Goal: Information Seeking & Learning: Learn about a topic

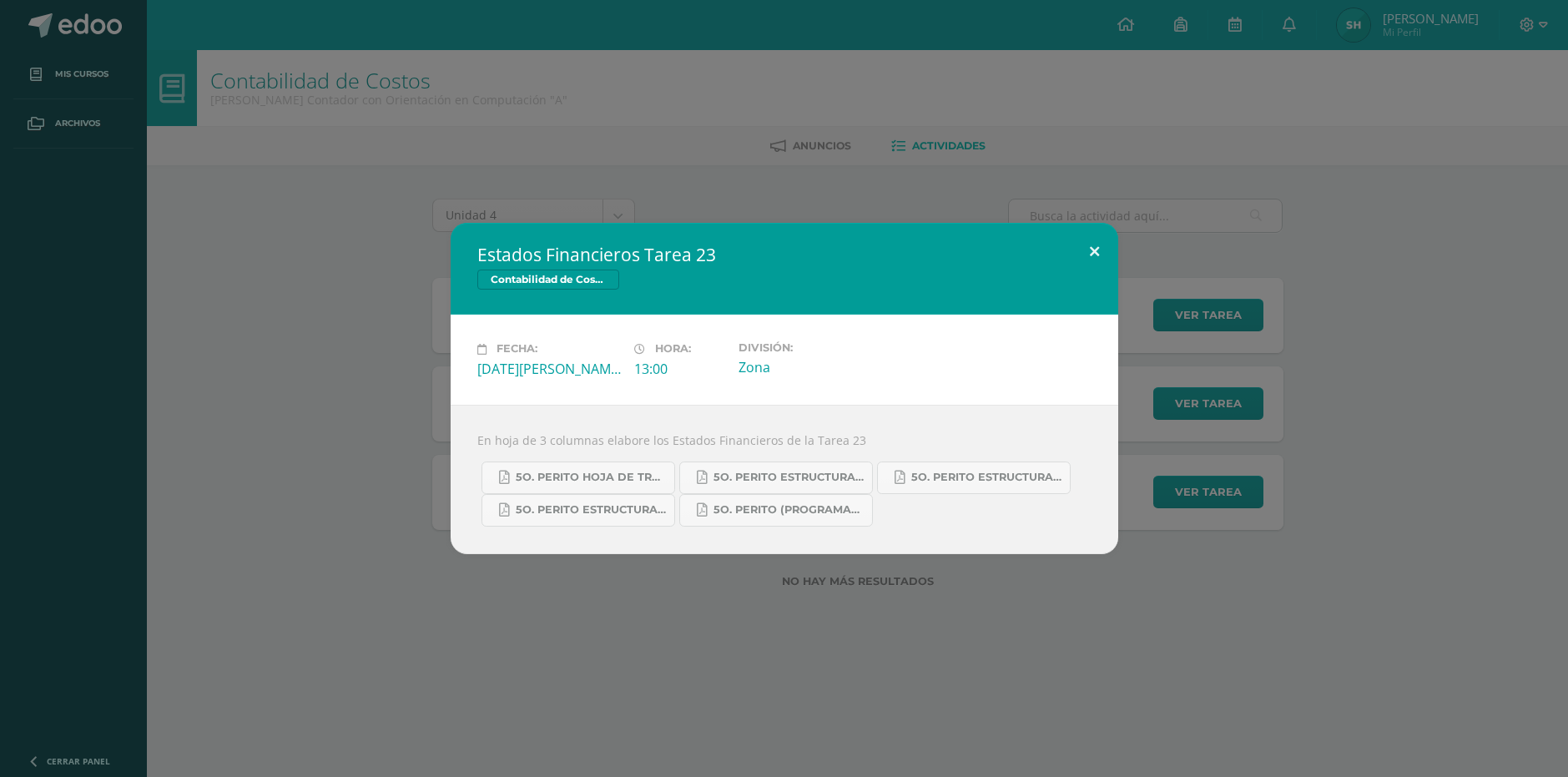
click at [1092, 254] on button at bounding box center [1095, 251] width 47 height 57
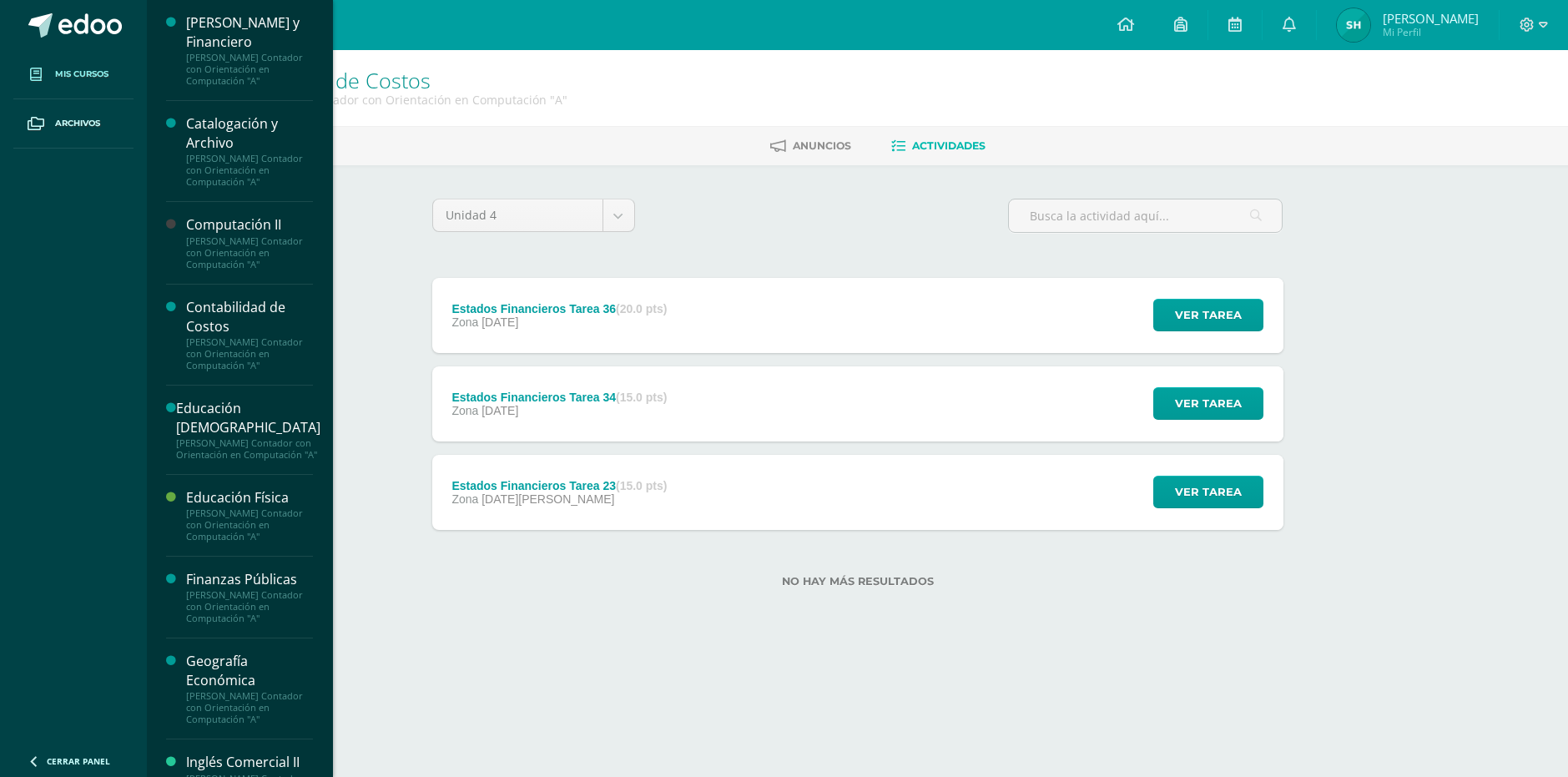
click at [105, 76] on span "Mis cursos" at bounding box center [81, 74] width 53 height 14
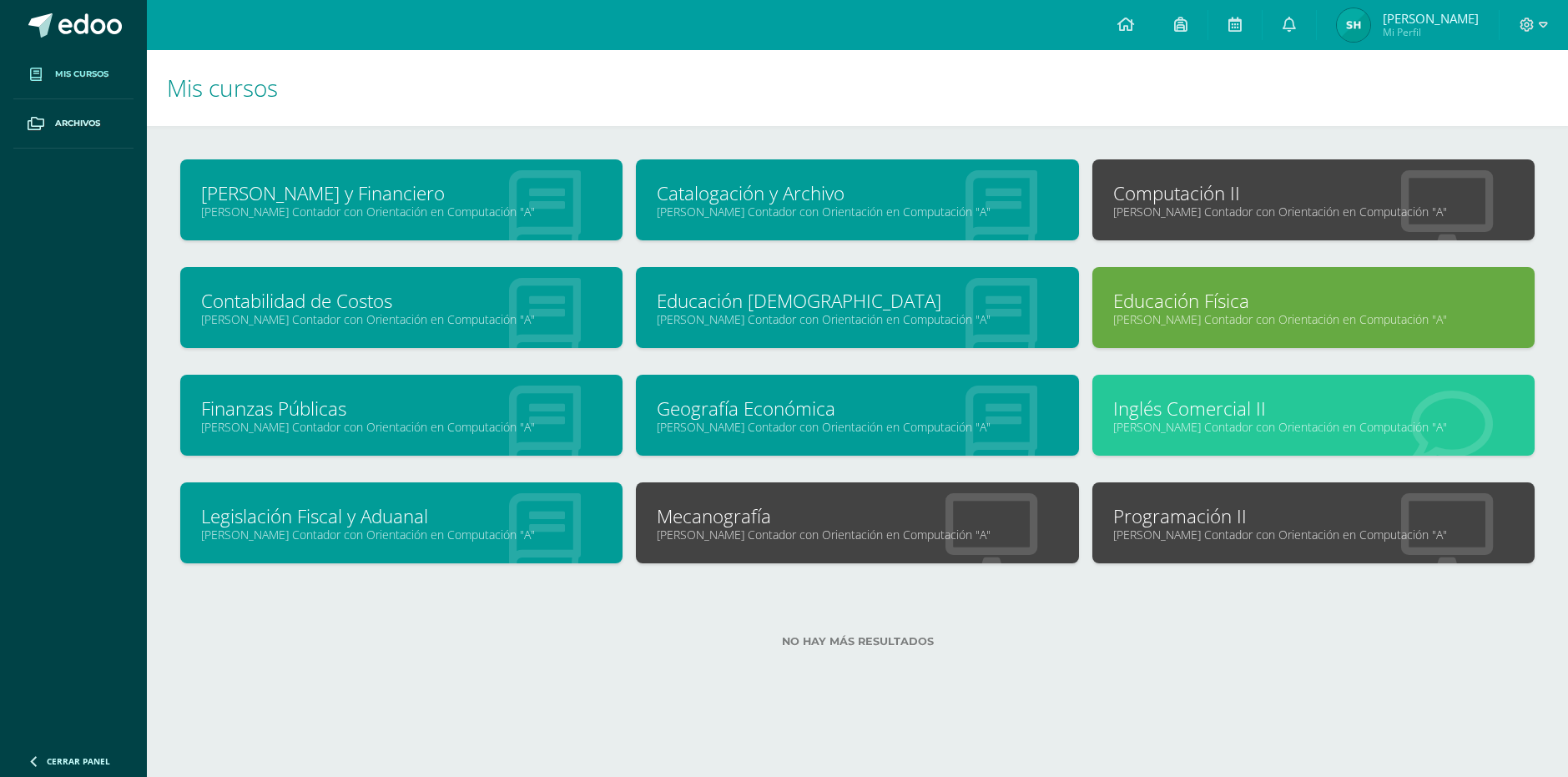
click at [1143, 199] on link "Computación II" at bounding box center [1313, 193] width 400 height 26
click at [1262, 530] on link "[PERSON_NAME] Contador con Orientación en Computación "A"" at bounding box center [1313, 534] width 400 height 16
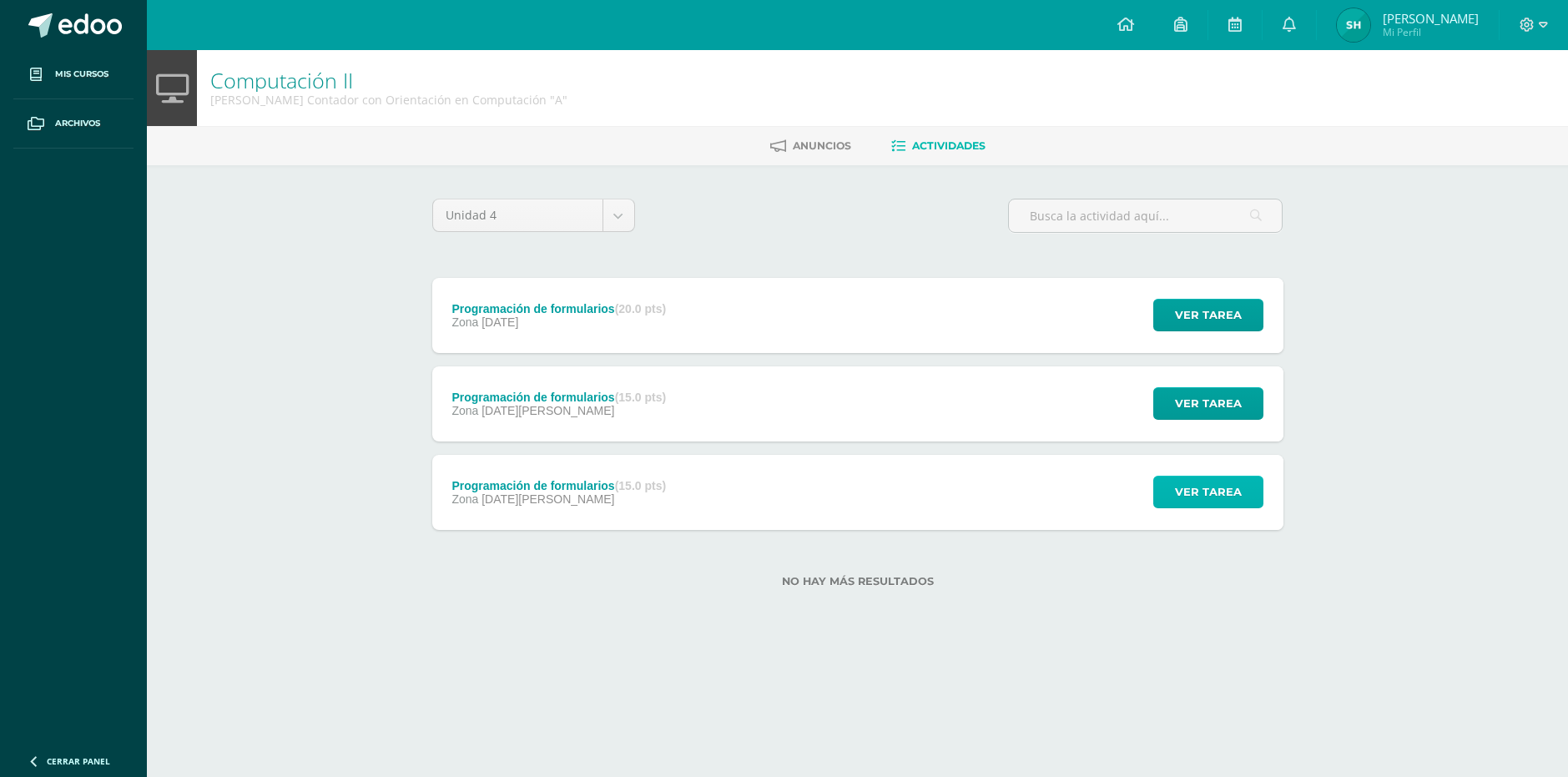
click at [1188, 484] on span "Ver tarea" at bounding box center [1208, 492] width 67 height 30
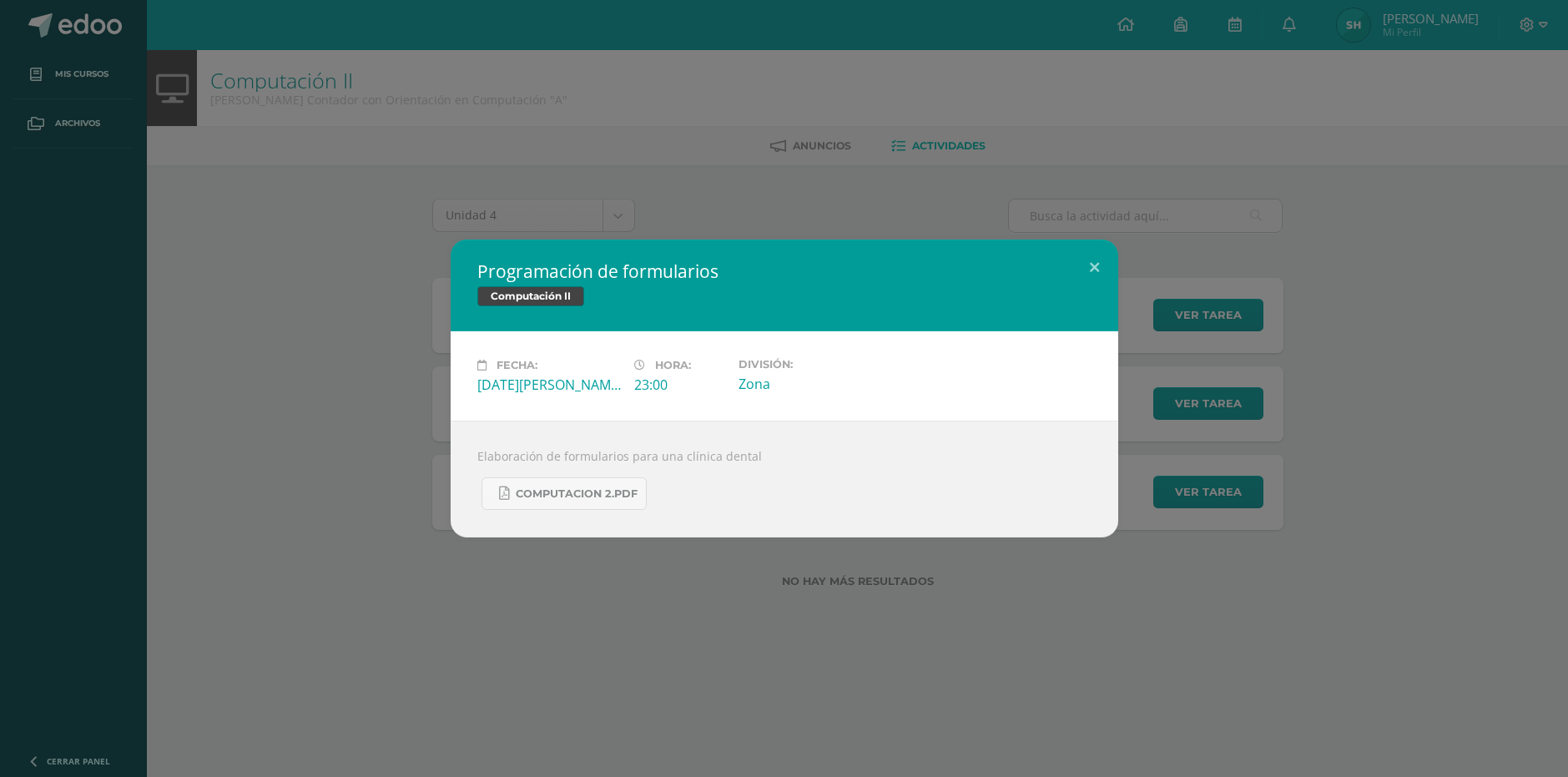
click at [186, 289] on div "Programación de formularios Computación II Fecha: Sábado 16 de Agosto Hora: 23:…" at bounding box center [784, 388] width 1555 height 298
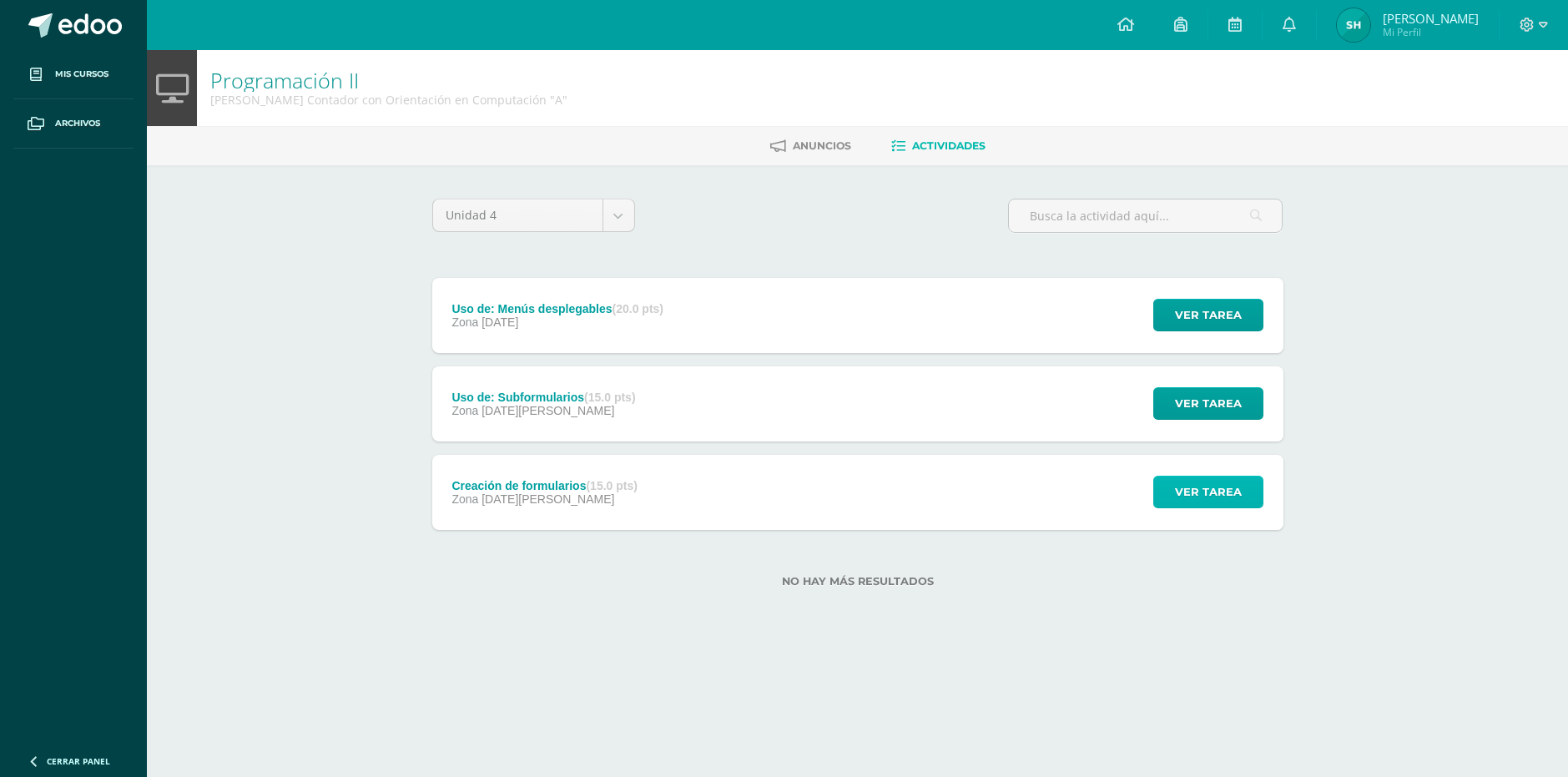
click at [1195, 505] on span "Ver tarea" at bounding box center [1208, 492] width 67 height 30
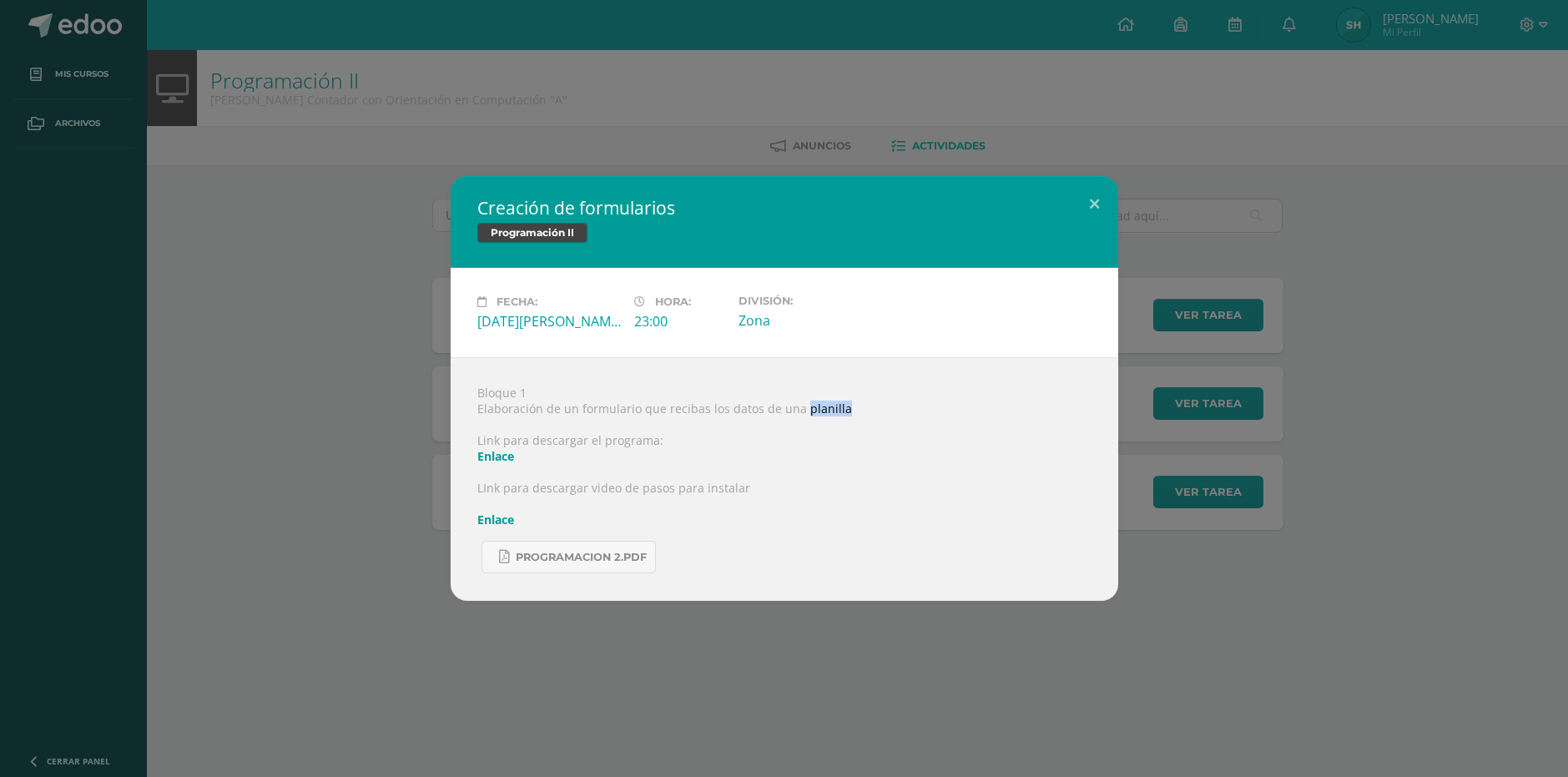
drag, startPoint x: 797, startPoint y: 414, endPoint x: 854, endPoint y: 407, distance: 57.4
click at [854, 407] on div "Bloque 1 Elaboración de un formulario que recibas los datos de una planilla Lin…" at bounding box center [784, 479] width 668 height 244
click at [883, 418] on div "Bloque 1 Elaboración de un formulario que recibas los datos de una planilla Lin…" at bounding box center [784, 479] width 668 height 244
click at [615, 562] on span "Programacion 2.pdf" at bounding box center [581, 558] width 131 height 14
click at [289, 165] on div "Creación de formularios Programación II Fecha: Jueves 14 de Agosto Hora: 23:00 …" at bounding box center [784, 388] width 1568 height 777
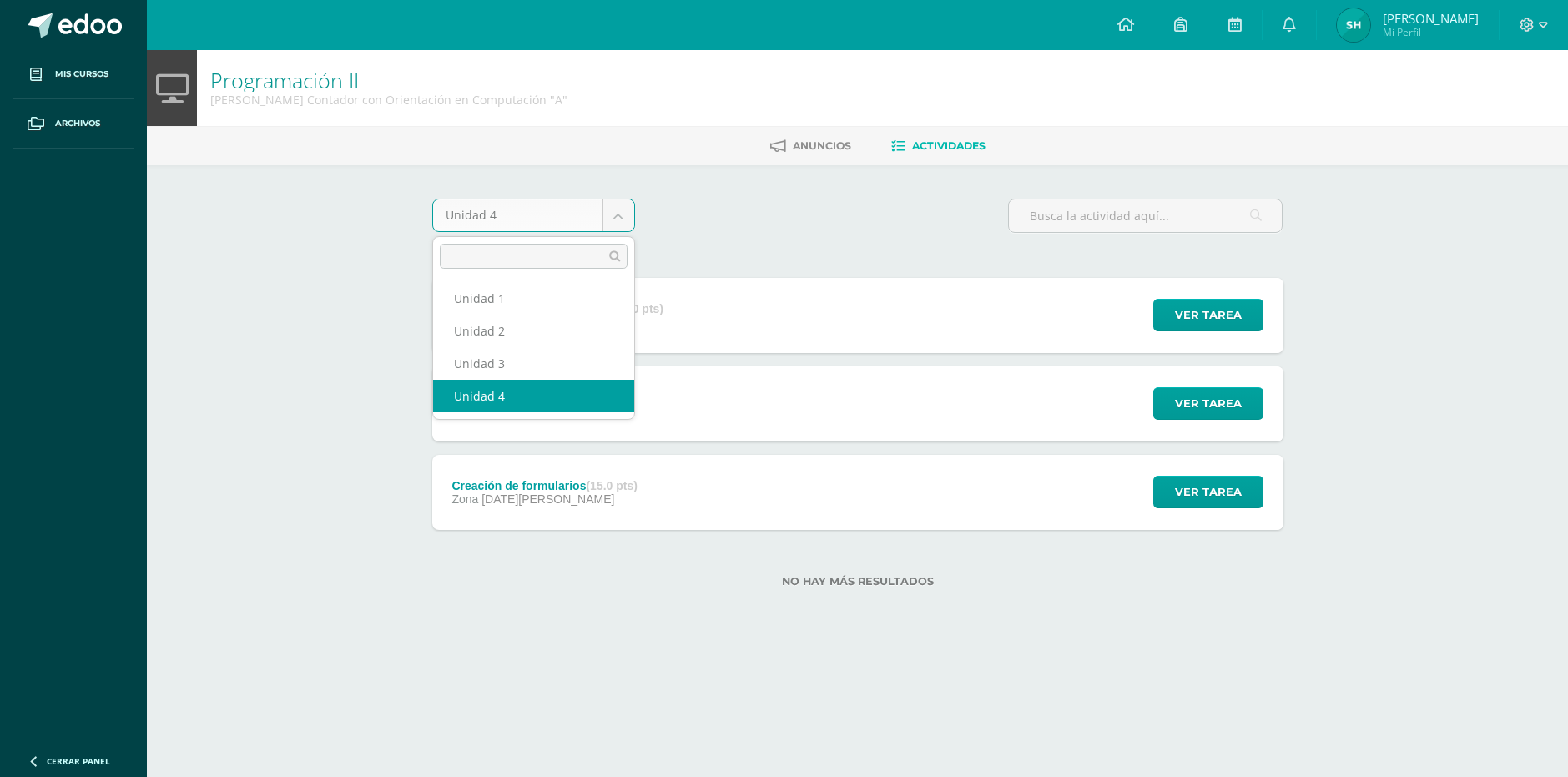
click at [619, 217] on body "Mis cursos Archivos Cerrar panel Cálculo Mercantil y Financiero [PERSON_NAME] c…" at bounding box center [784, 321] width 1568 height 642
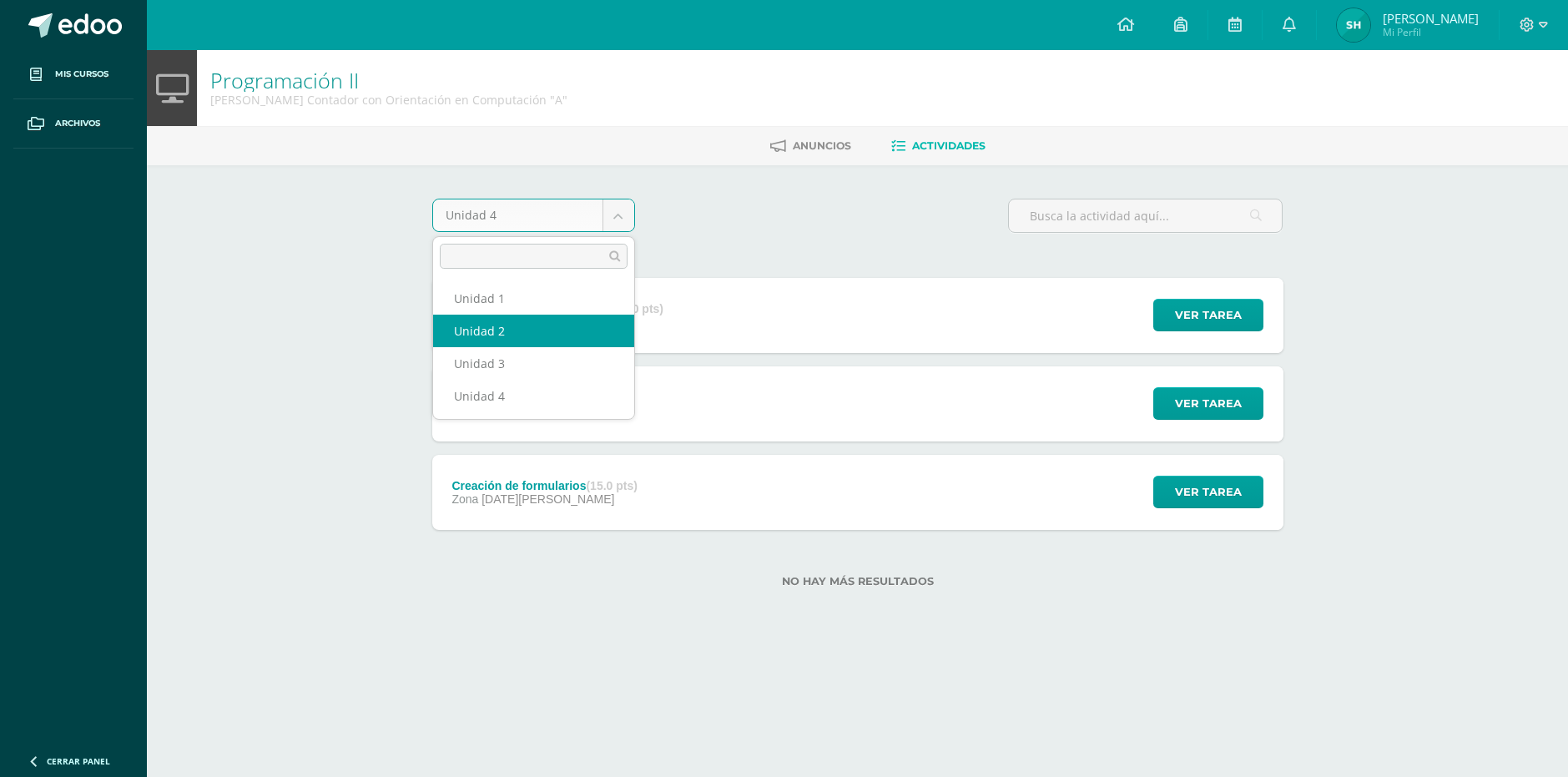
drag, startPoint x: 487, startPoint y: 346, endPoint x: 168, endPoint y: 271, distance: 327.7
click at [181, 278] on body "Mis cursos Archivos Cerrar panel Cálculo Mercantil y Financiero [PERSON_NAME] c…" at bounding box center [784, 321] width 1568 height 642
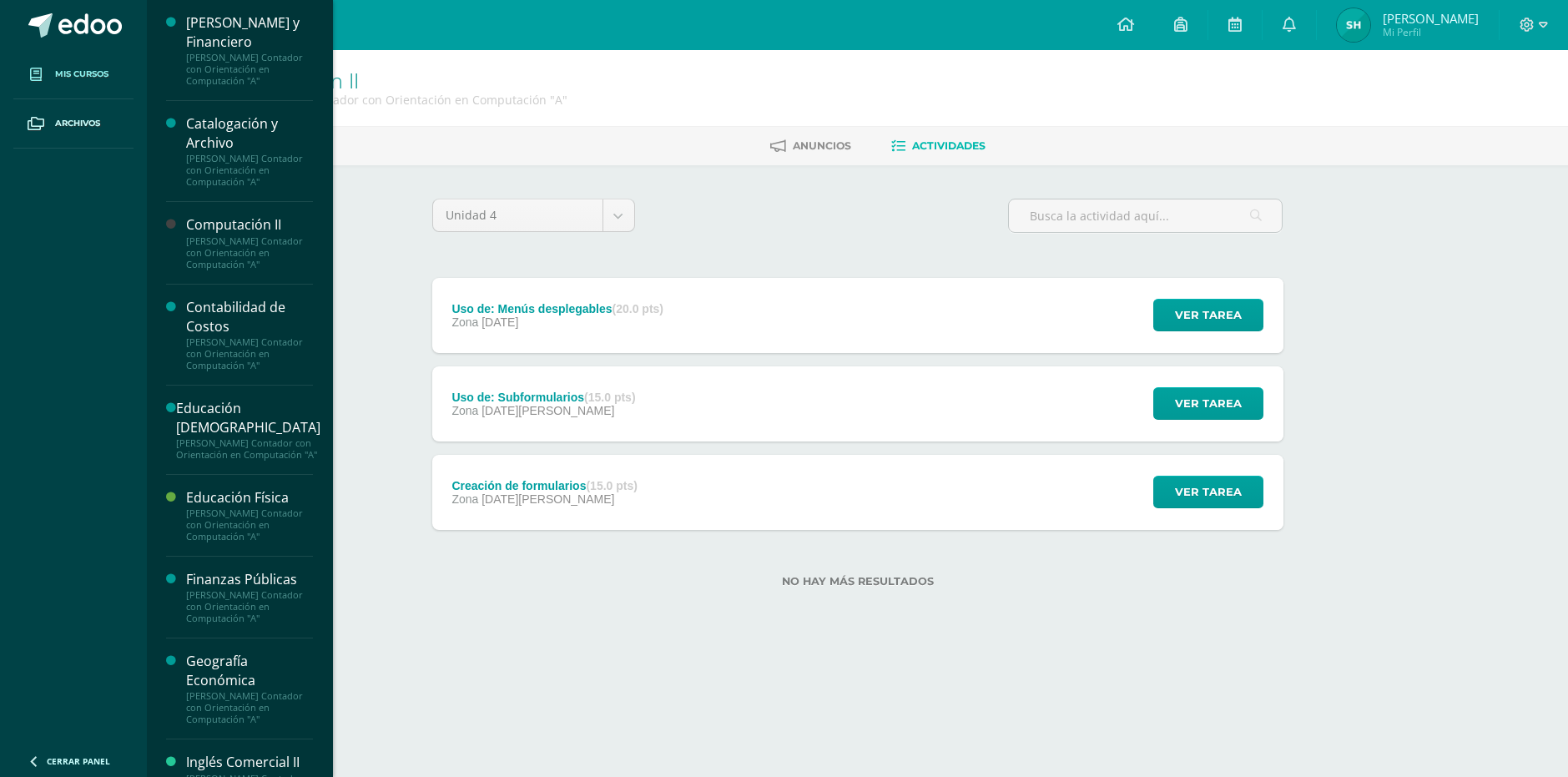
click at [86, 58] on body "Mis cursos Archivos Cerrar panel Cálculo Mercantil y Financiero [PERSON_NAME] c…" at bounding box center [784, 321] width 1568 height 642
click at [83, 60] on link "Mis cursos" at bounding box center [74, 74] width 120 height 49
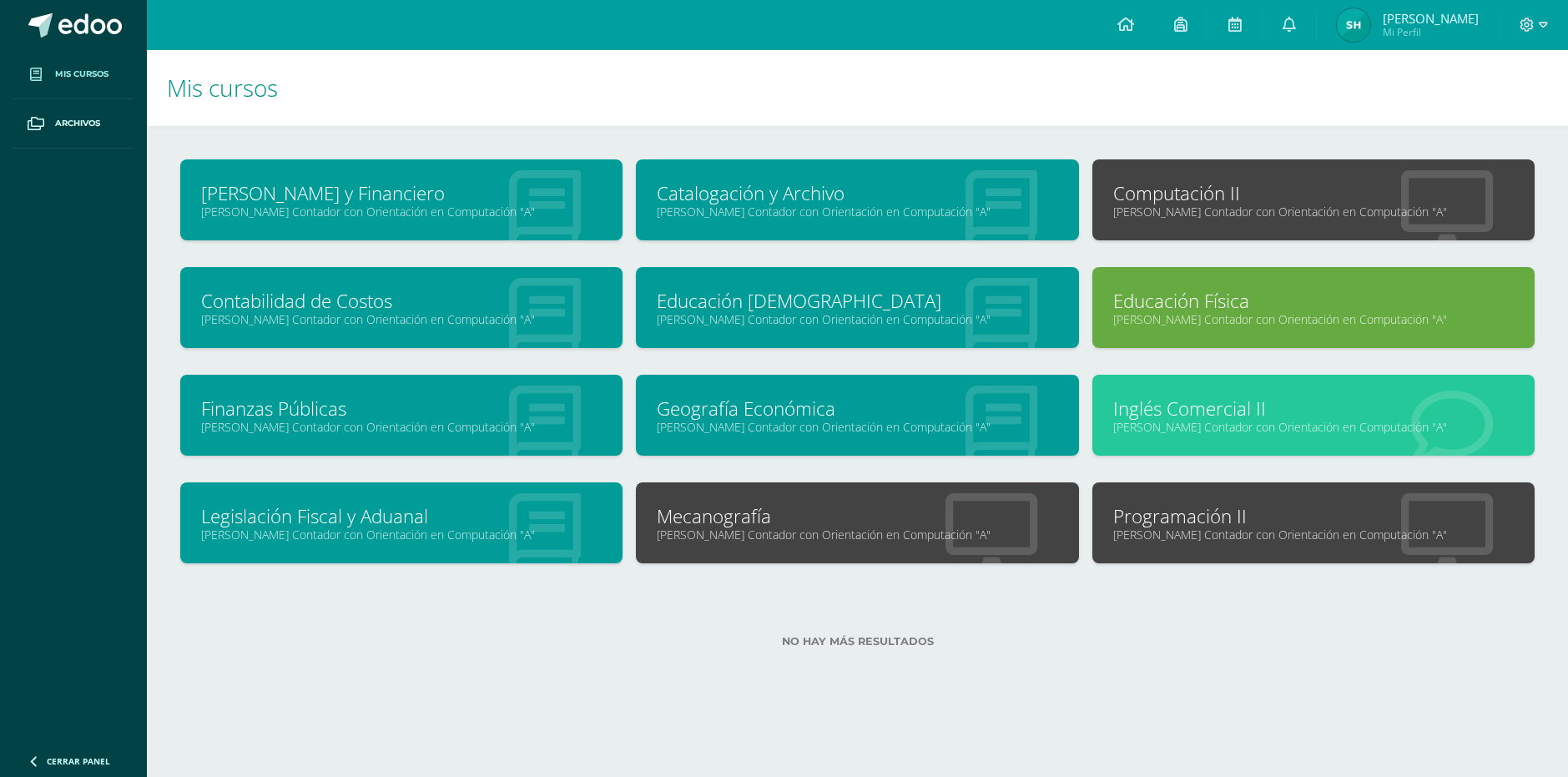
click at [1252, 208] on link "[PERSON_NAME] Contador con Orientación en Computación "A"" at bounding box center [1313, 212] width 400 height 16
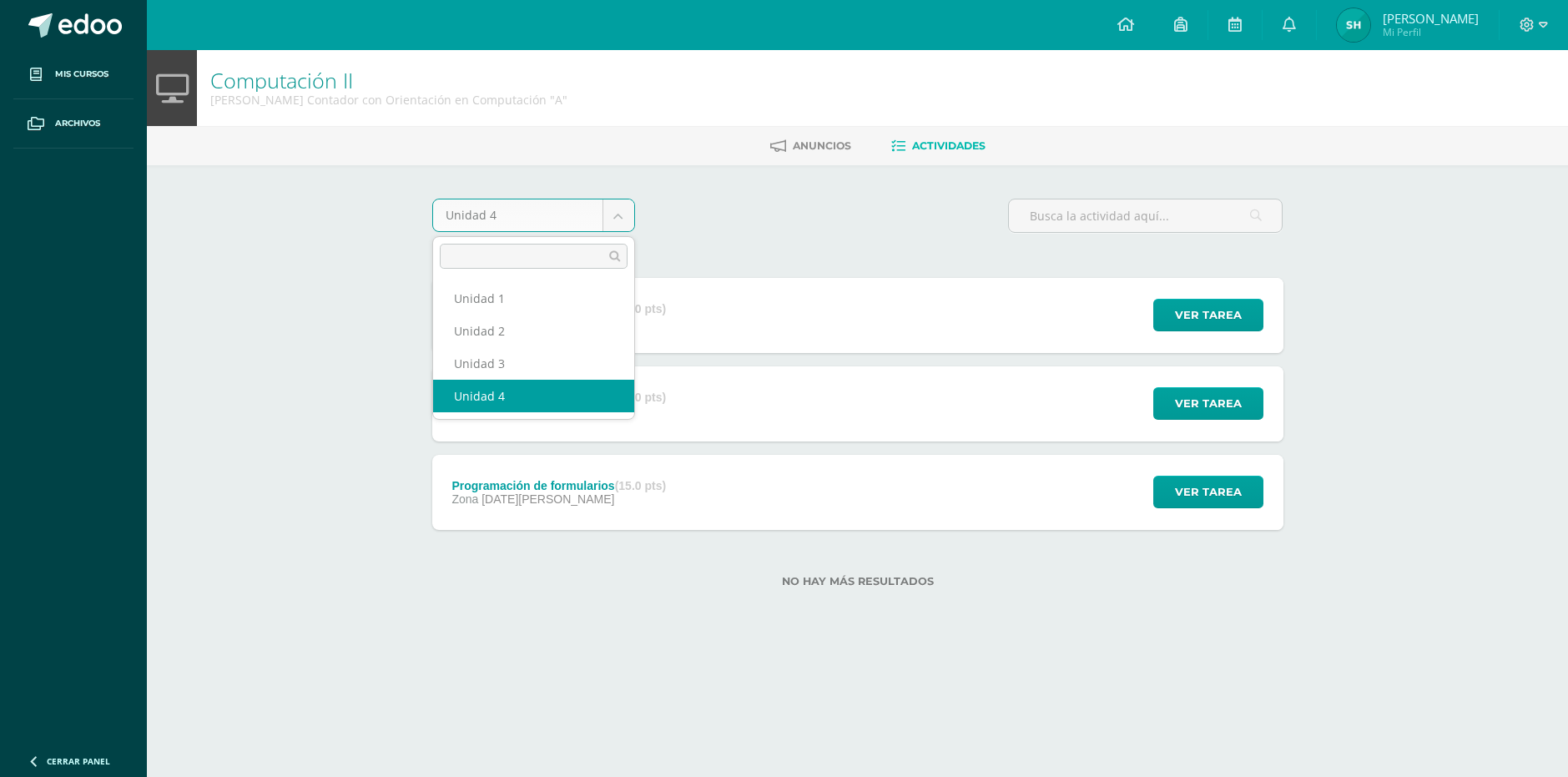
click at [624, 215] on body "Mis cursos Archivos Cerrar panel Cálculo Mercantil y Financiero [PERSON_NAME] c…" at bounding box center [784, 321] width 1568 height 642
select select "Unidad 3"
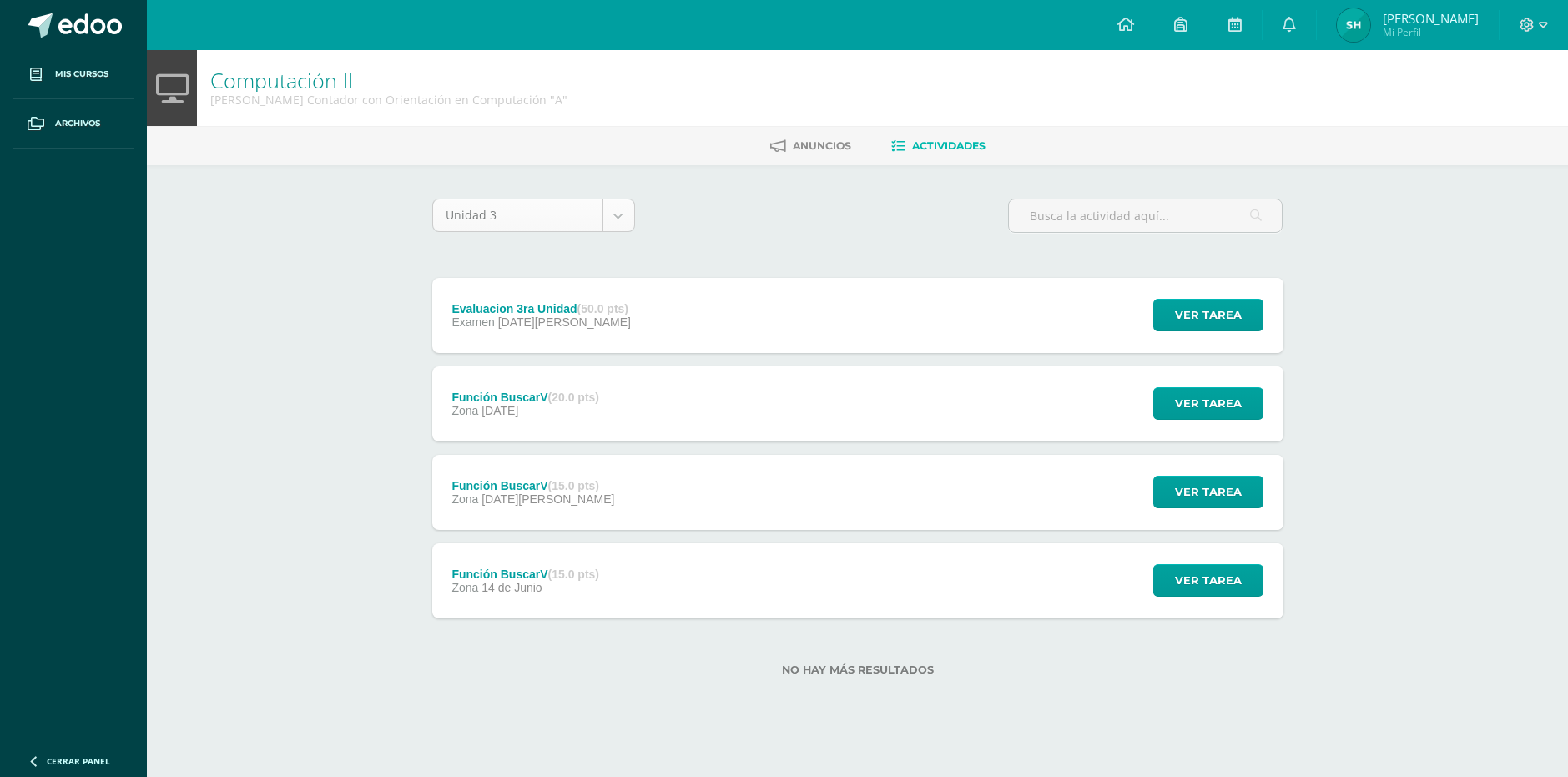
click at [612, 207] on body "Mis cursos Archivos Cerrar panel Cálculo Mercantil y Financiero [PERSON_NAME] c…" at bounding box center [784, 365] width 1568 height 730
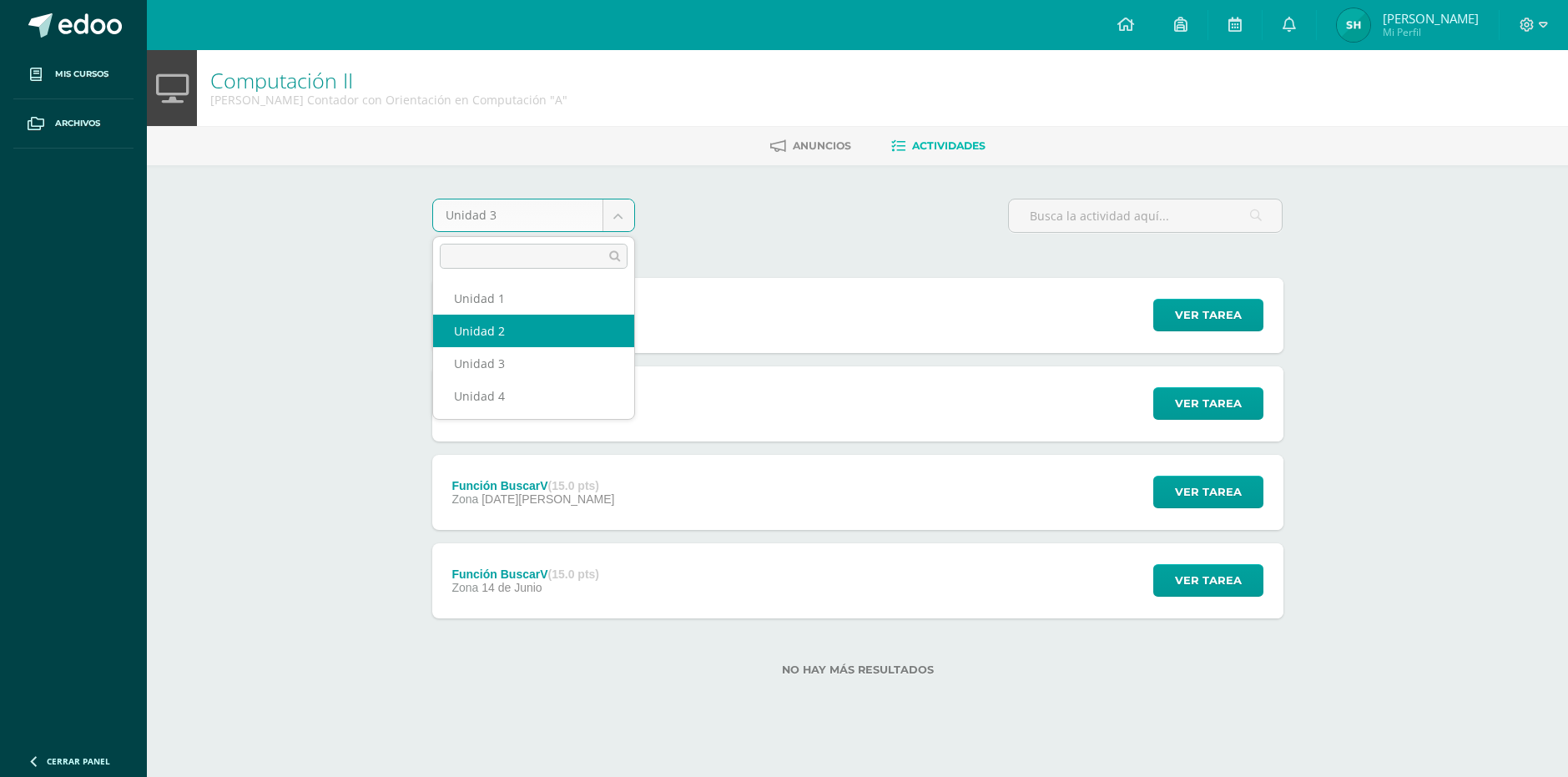
select select "Unidad 2"
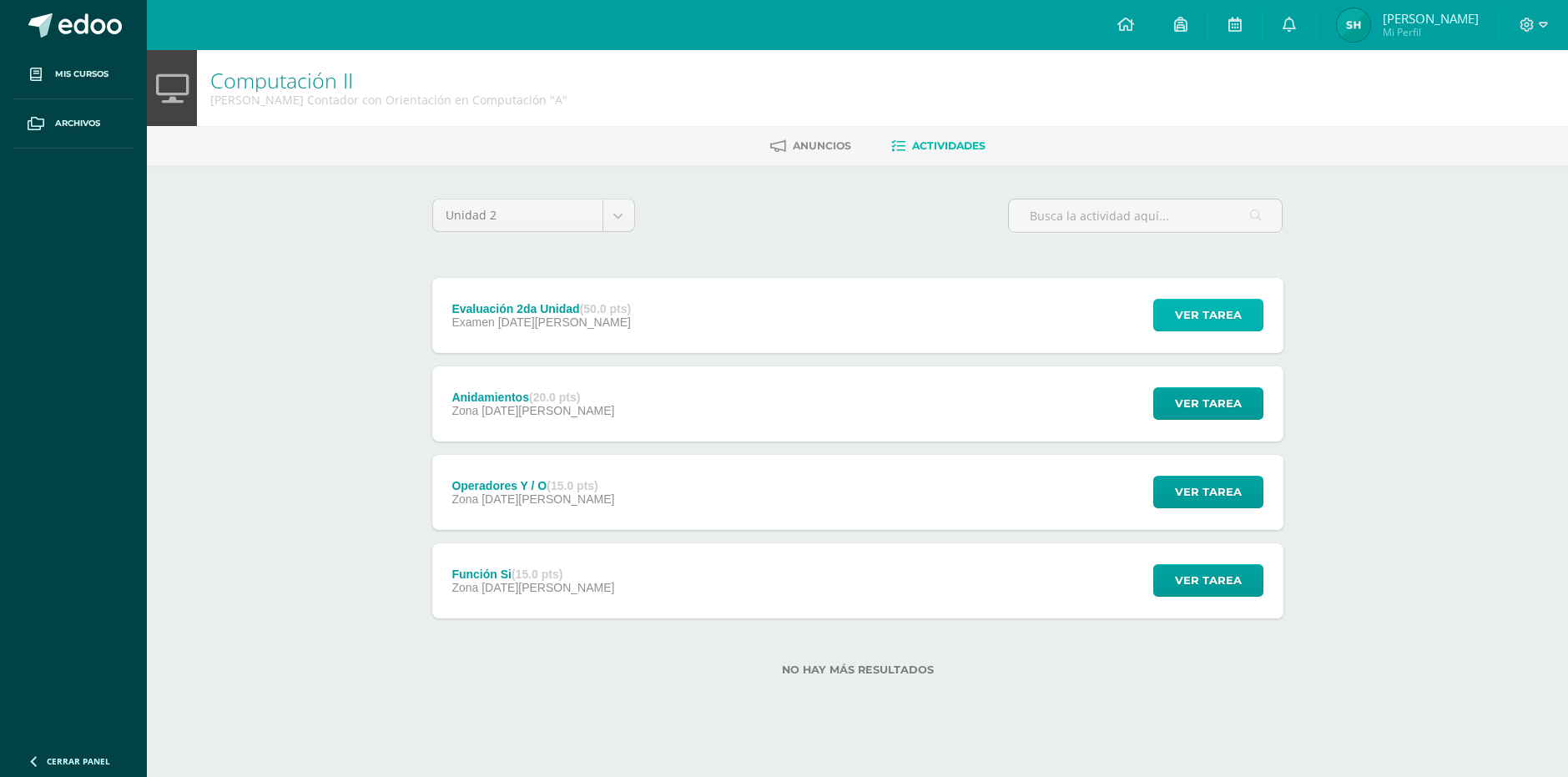
click at [1194, 321] on span "Ver tarea" at bounding box center [1208, 315] width 67 height 30
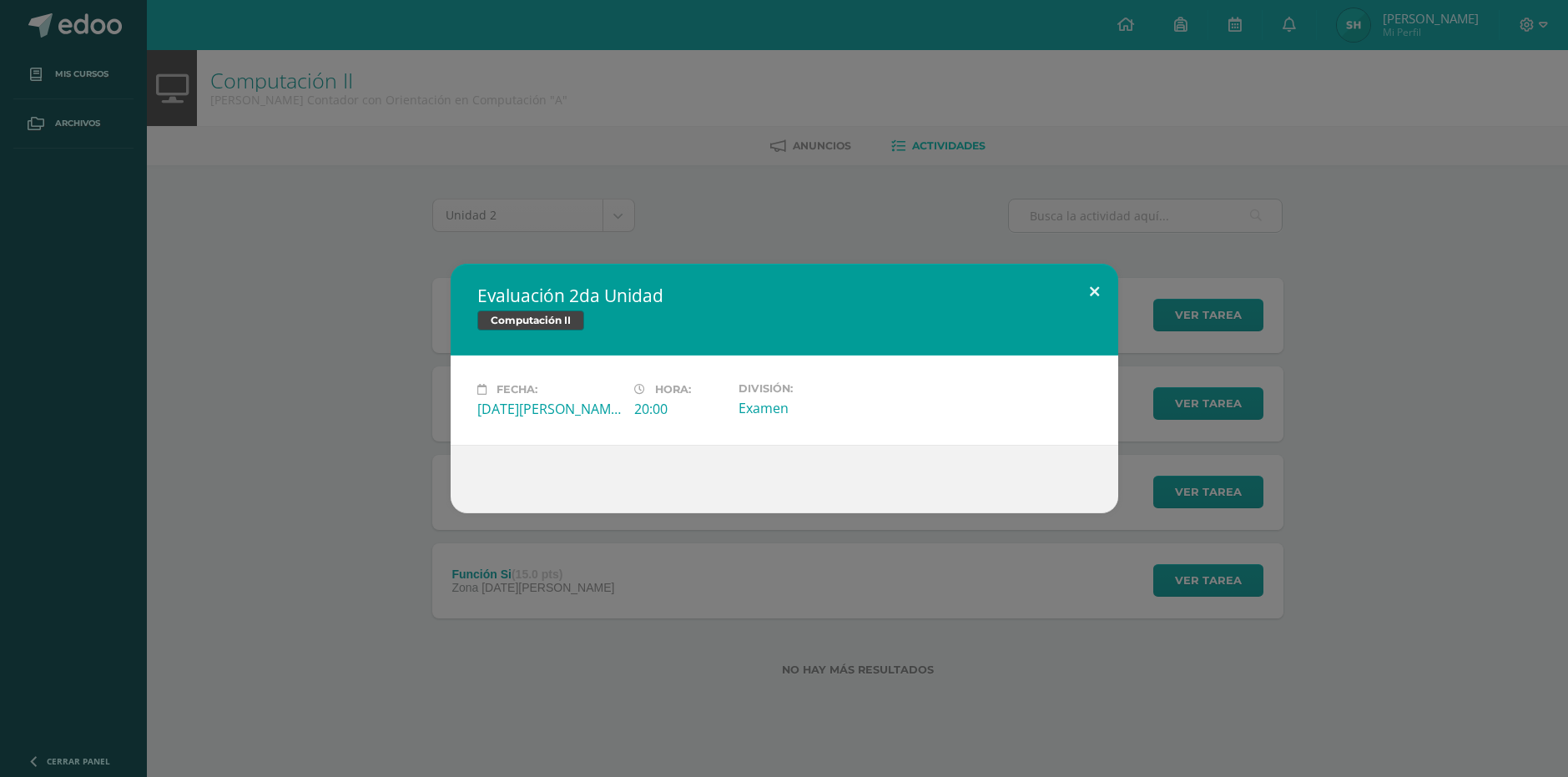
click at [1098, 276] on button at bounding box center [1095, 292] width 47 height 57
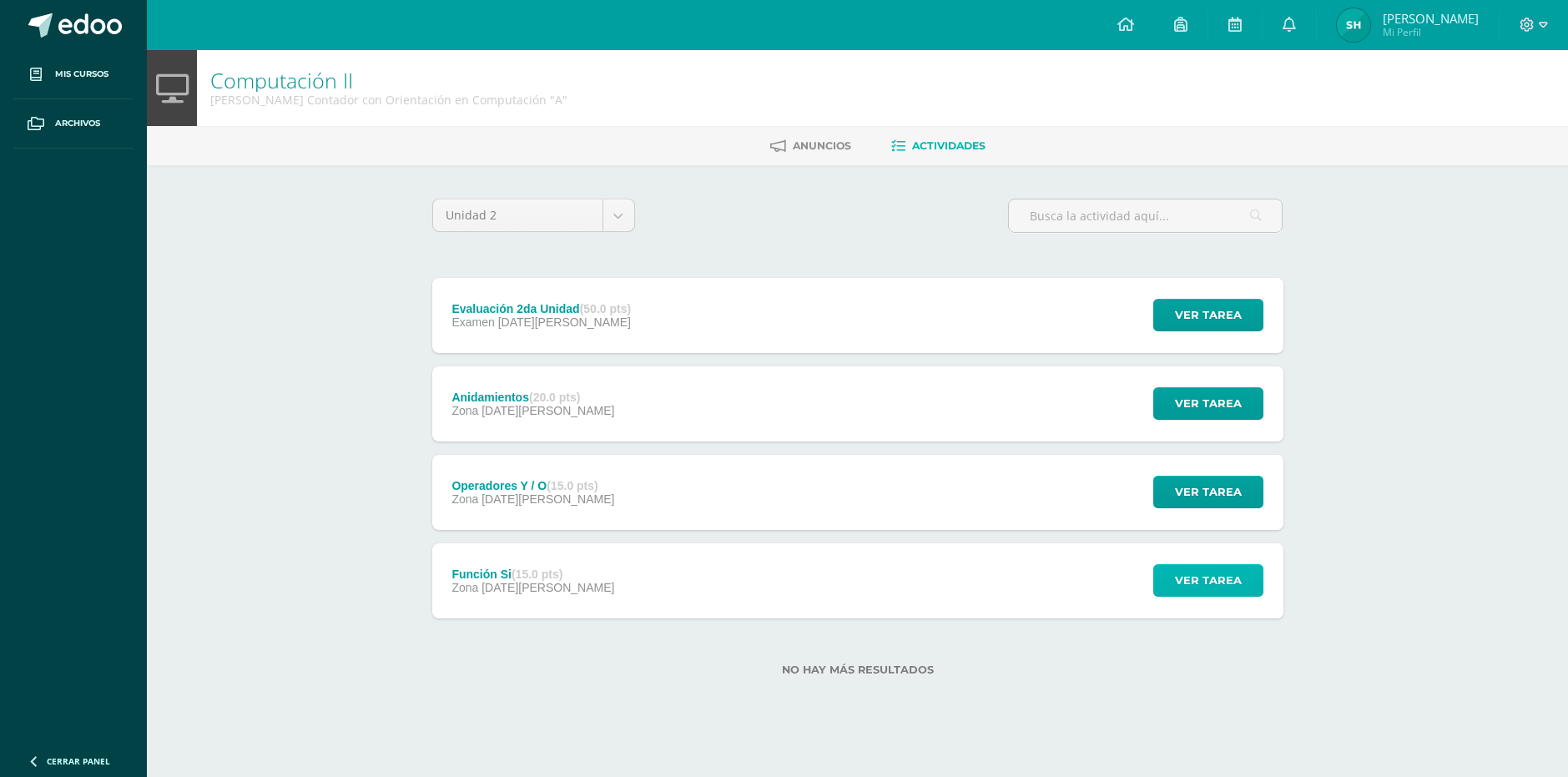
click at [1205, 595] on span "Ver tarea" at bounding box center [1208, 581] width 67 height 30
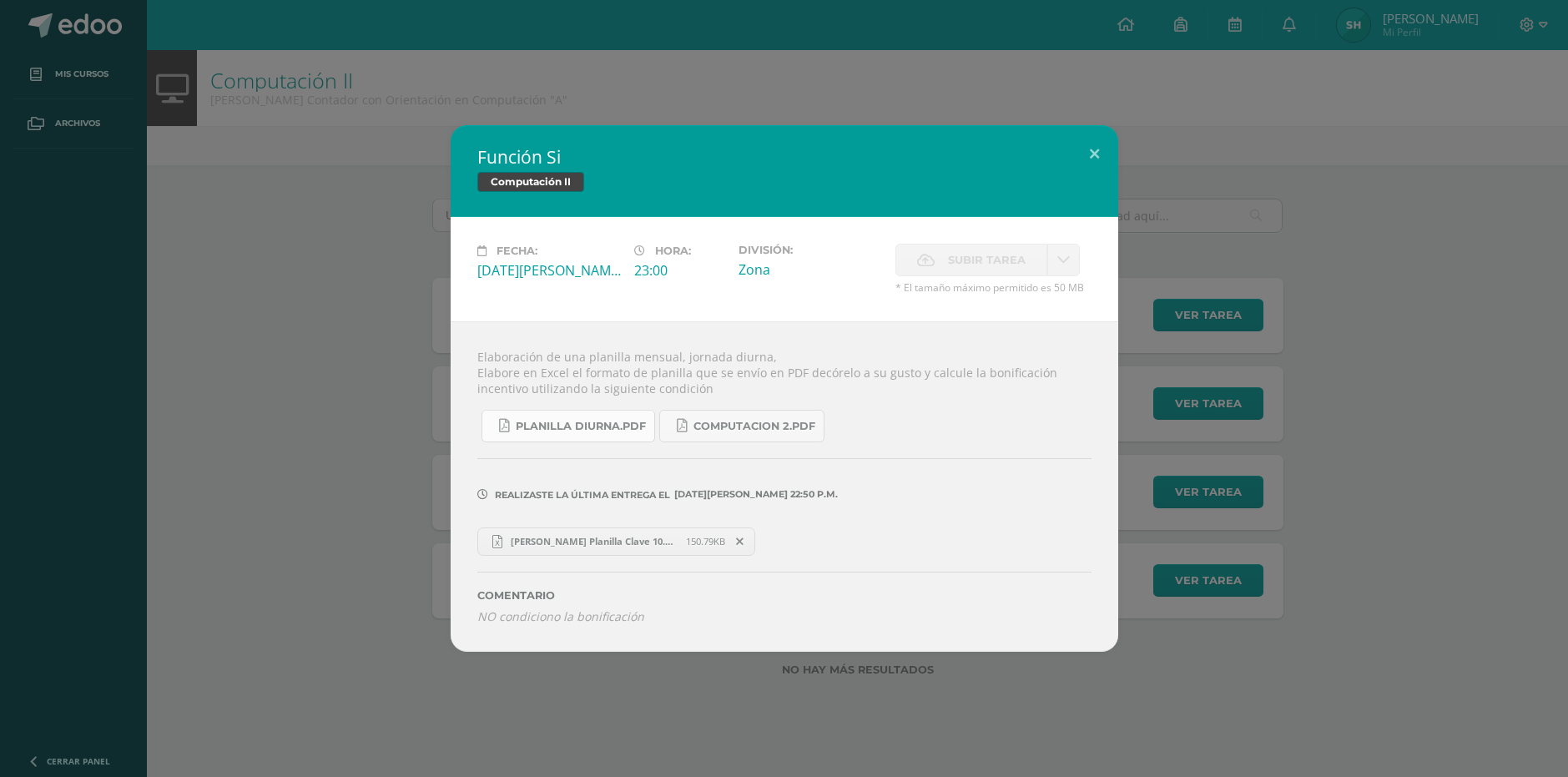
click at [574, 417] on link "Planilla Diurna.pdf" at bounding box center [568, 426] width 173 height 32
click at [1263, 297] on div "Función Si Computación II Fecha: [DATE] Hora: 23:00 División: Zona Cancelar" at bounding box center [784, 388] width 1555 height 526
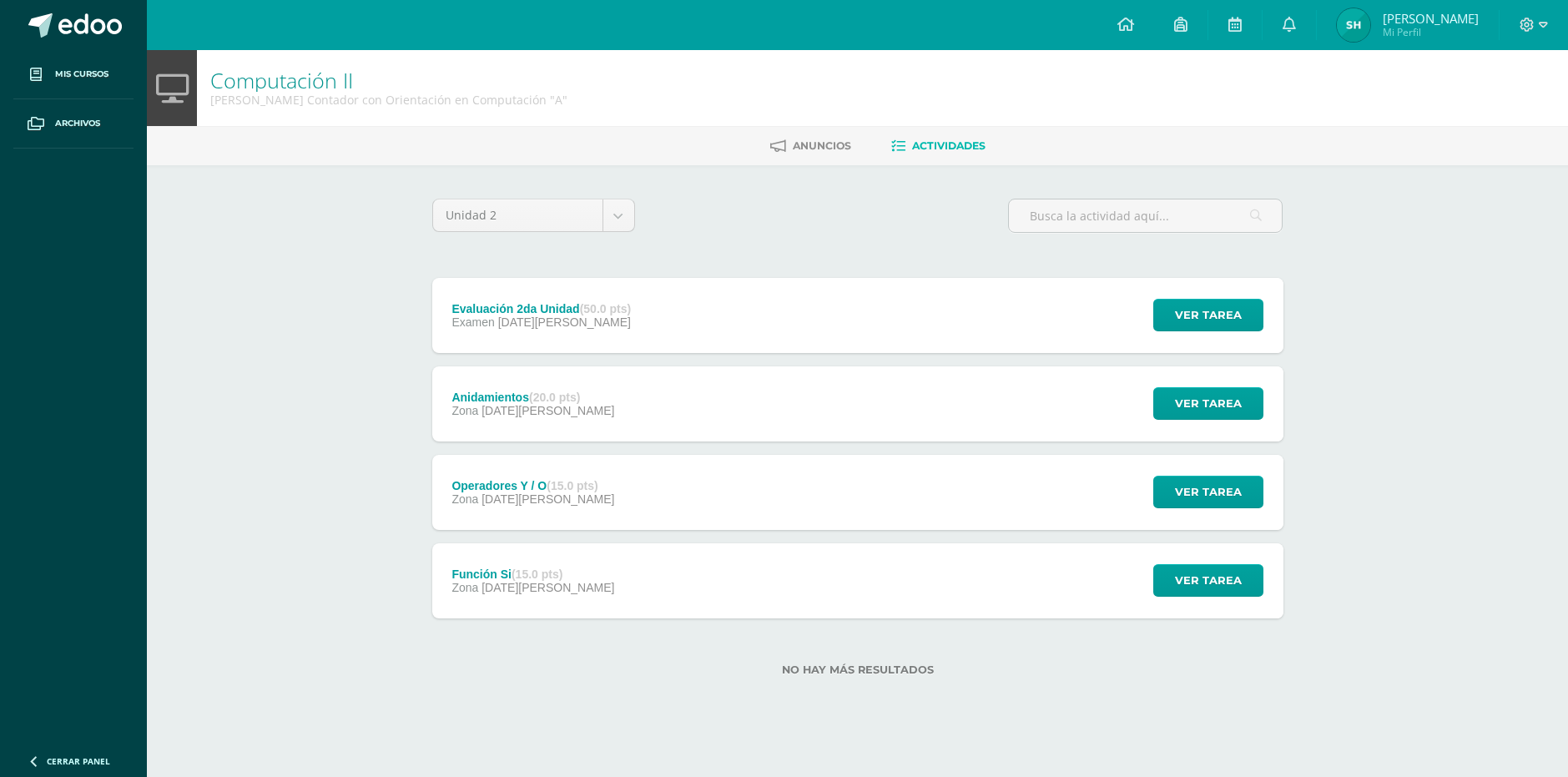
click at [1258, 421] on div "Ver tarea" at bounding box center [1206, 404] width 155 height 75
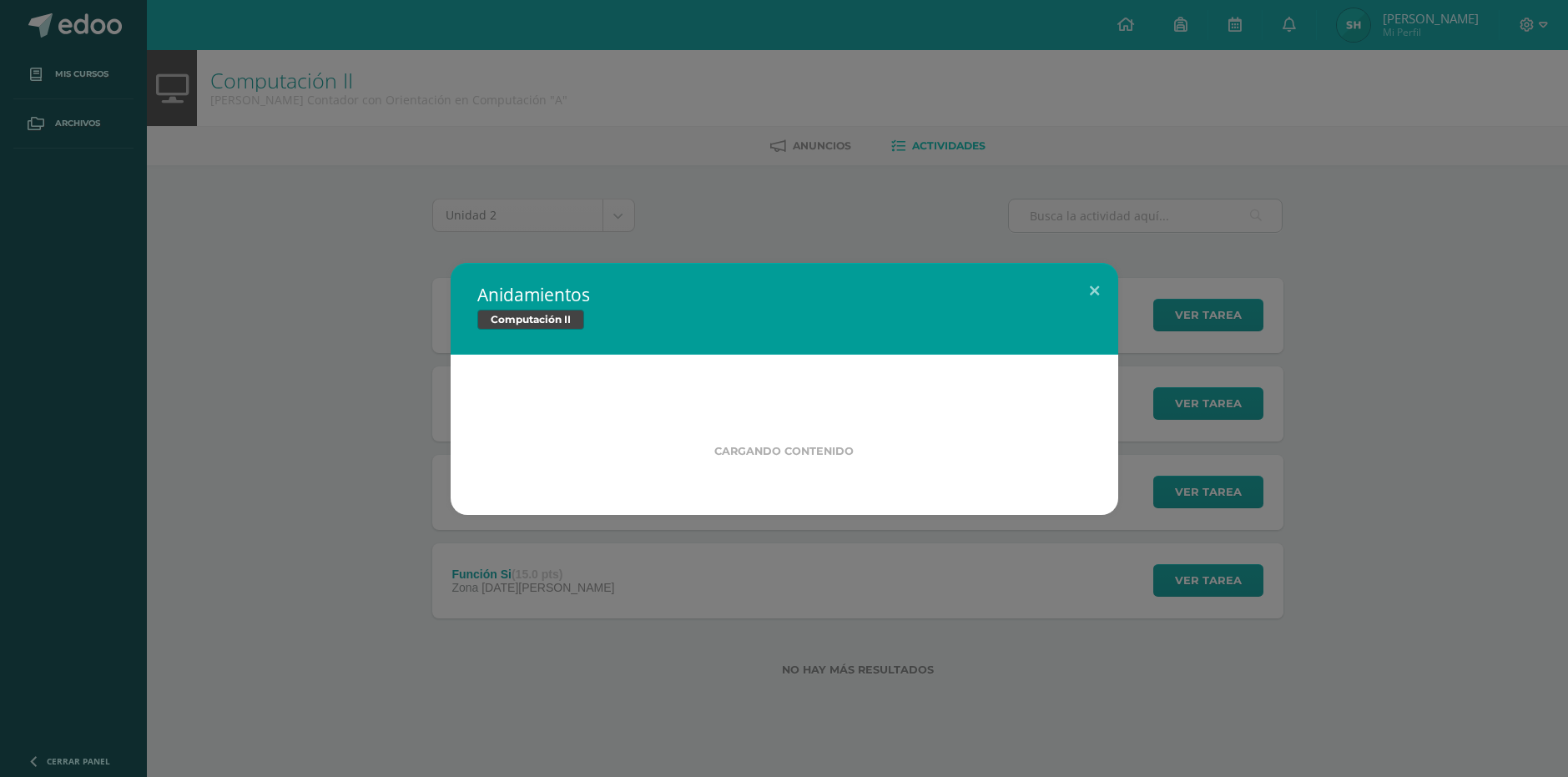
click at [1386, 422] on div "Anidamientos Computación II Cargando contenido" at bounding box center [784, 389] width 1555 height 252
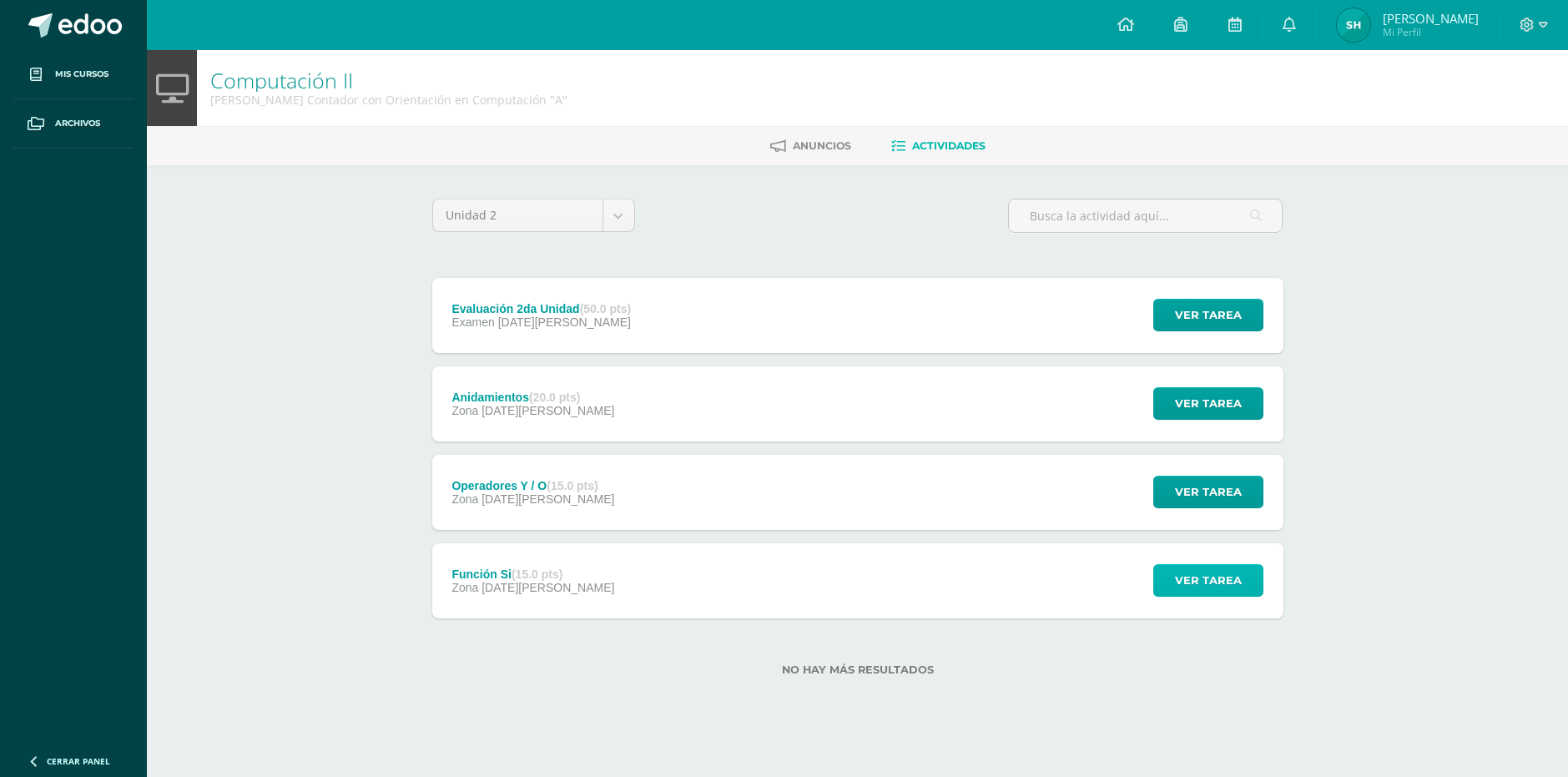
click at [1203, 580] on span "Ver tarea" at bounding box center [1208, 581] width 67 height 30
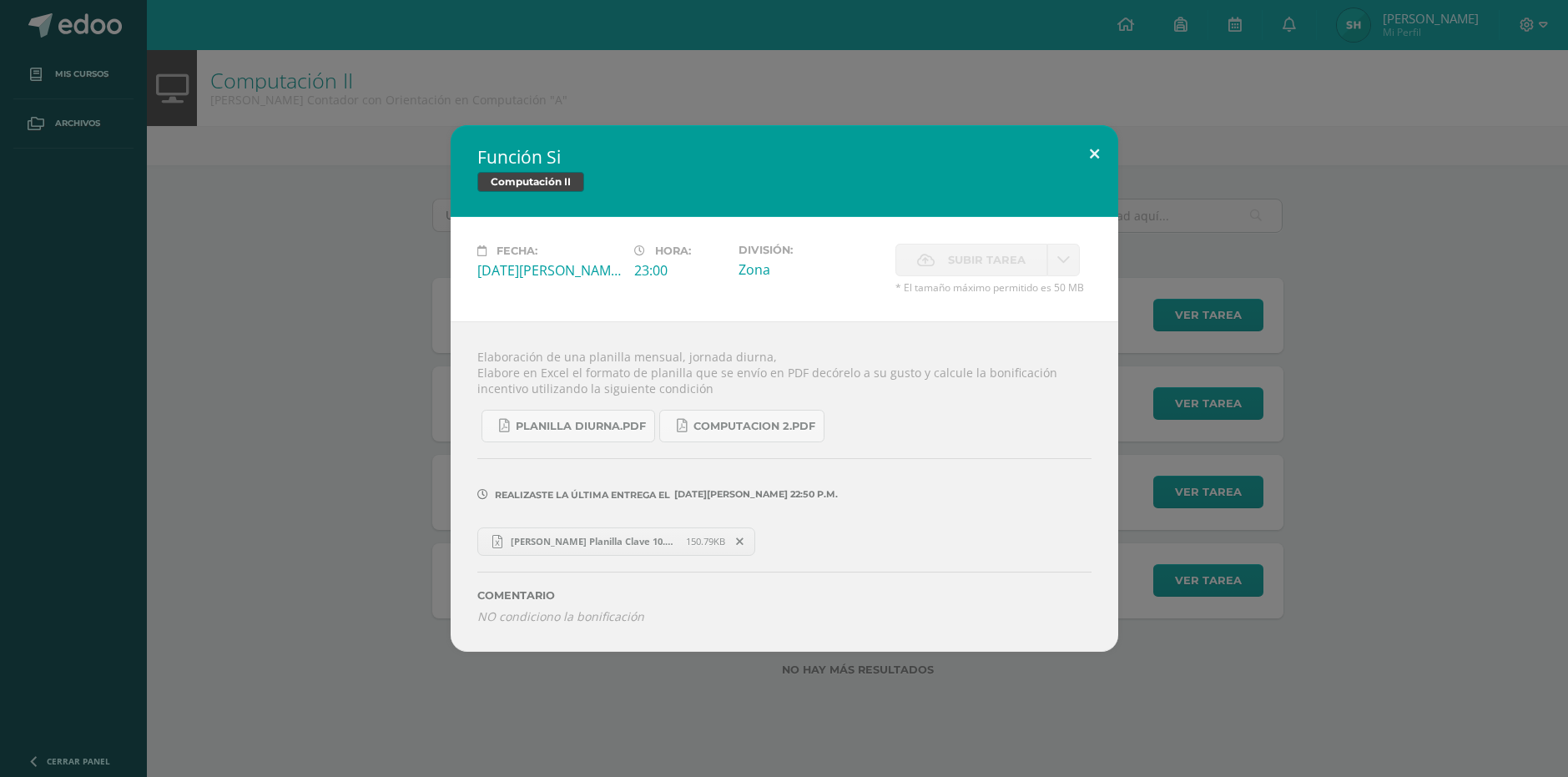
click at [1098, 150] on button at bounding box center [1095, 153] width 47 height 57
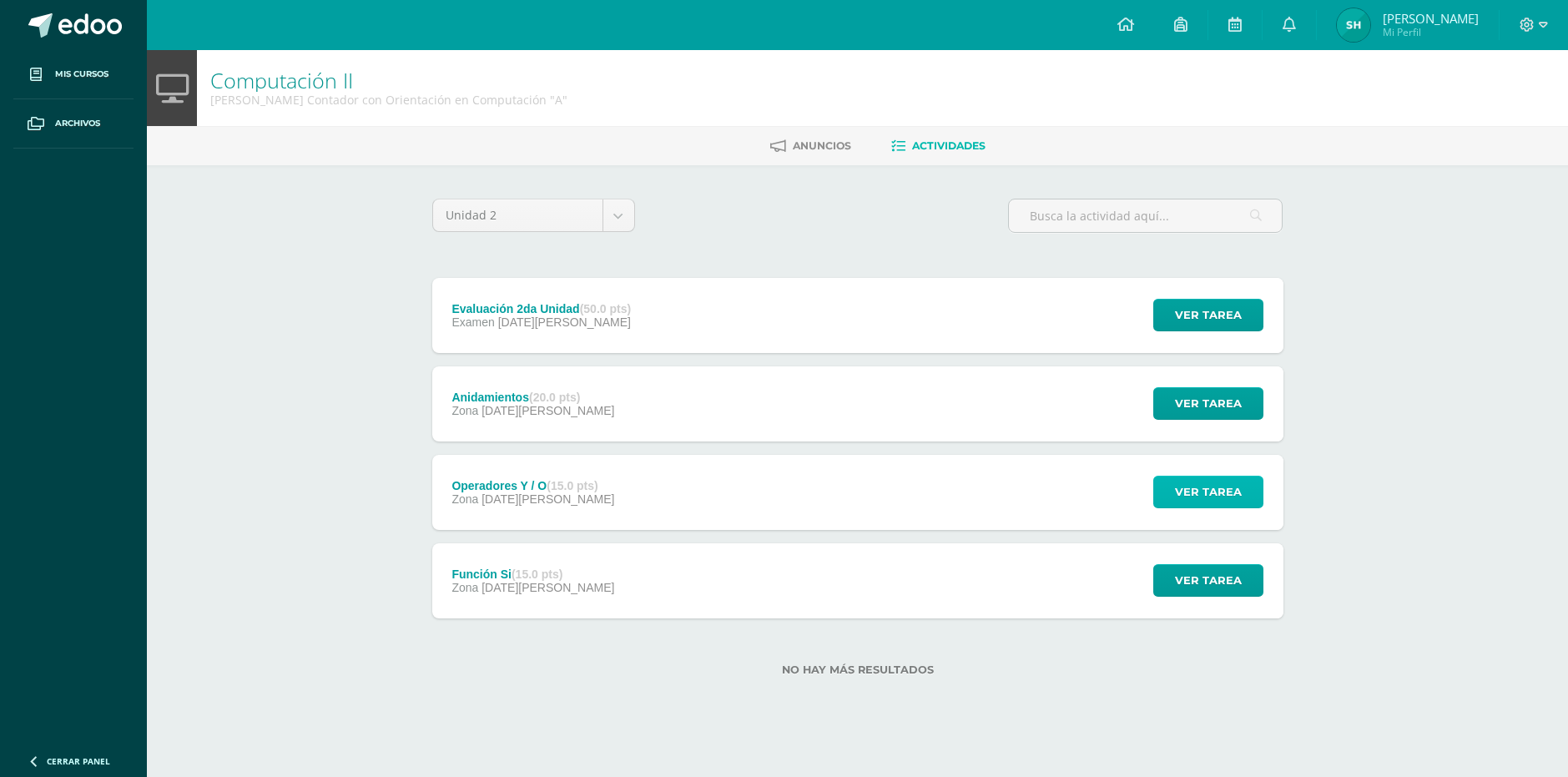
click at [1175, 489] on button "Ver tarea" at bounding box center [1208, 492] width 110 height 32
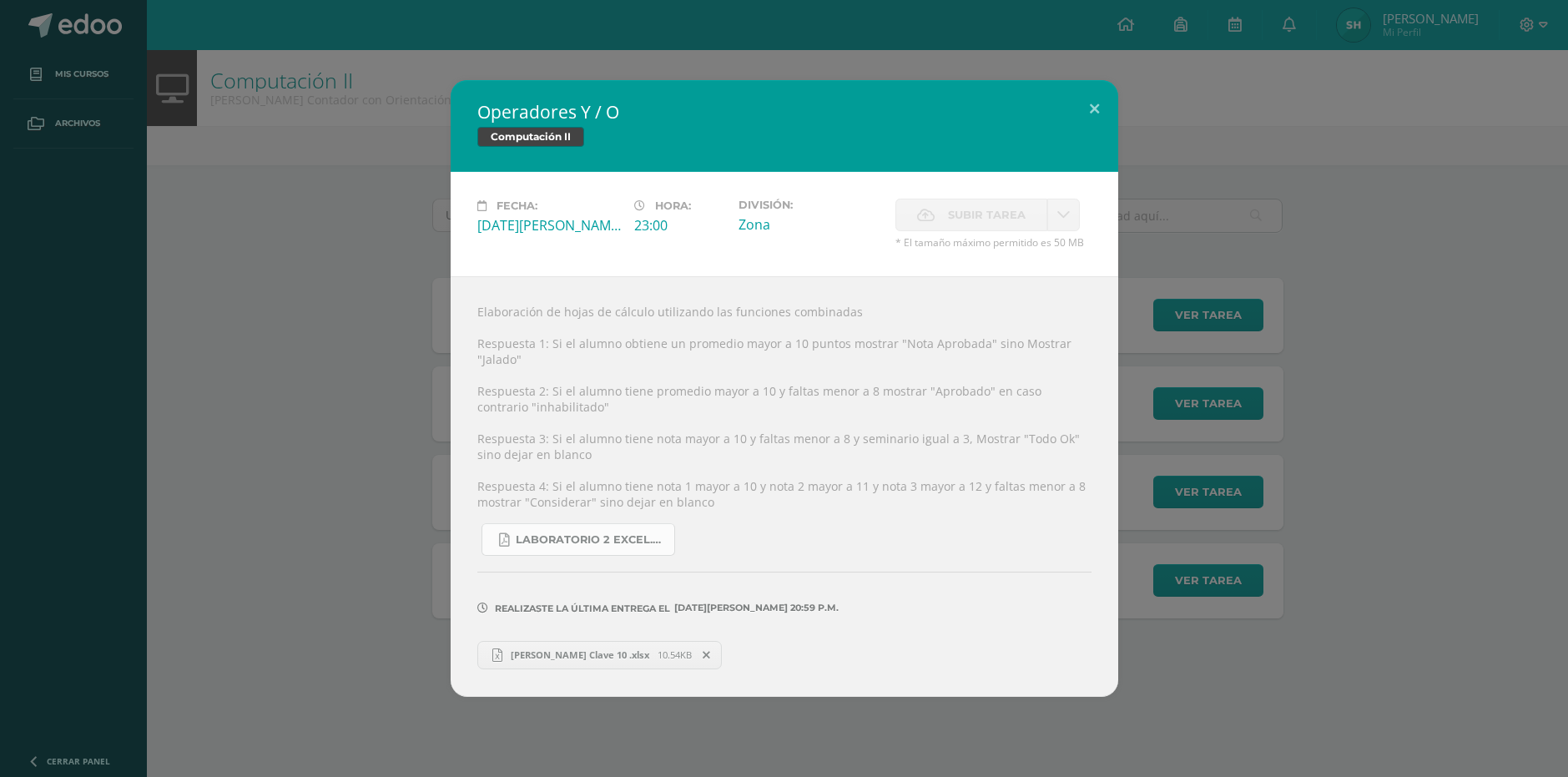
click at [639, 529] on link "Laboratorio 2 Excel.pdf" at bounding box center [578, 539] width 194 height 32
